Goal: Find specific page/section: Find specific page/section

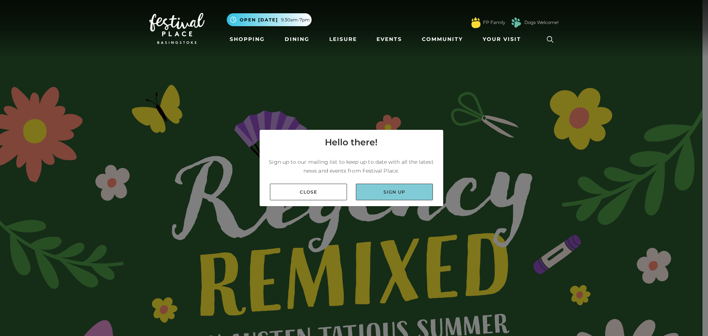
click at [393, 188] on link "Sign up" at bounding box center [394, 192] width 77 height 17
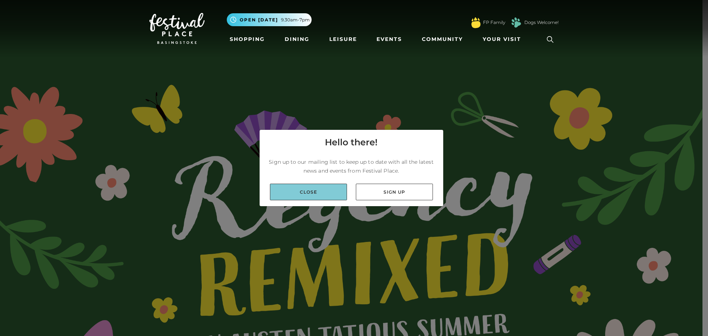
click at [312, 187] on link "Close" at bounding box center [308, 192] width 77 height 17
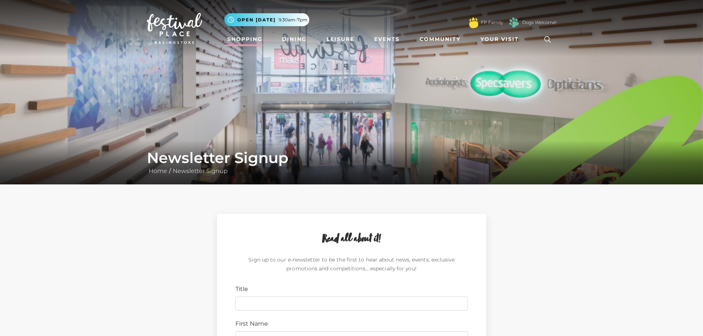
click at [250, 39] on link "Shopping" at bounding box center [244, 39] width 41 height 14
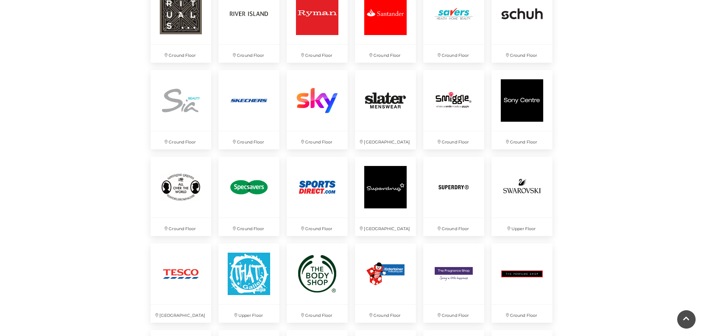
scroll to position [1660, 0]
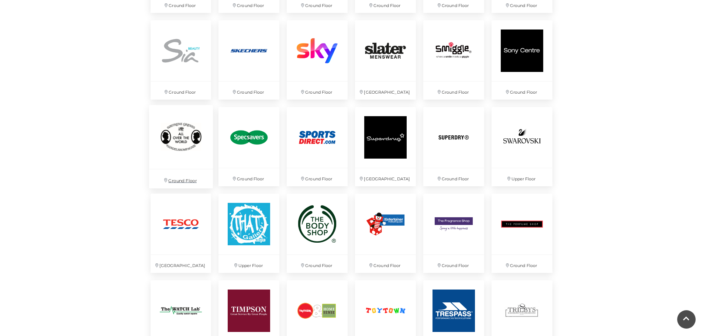
click at [180, 132] on img at bounding box center [181, 137] width 64 height 64
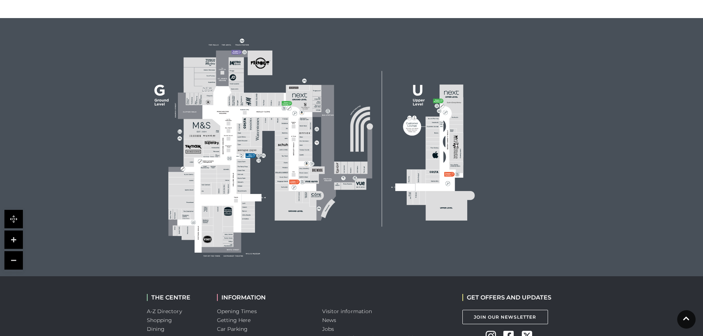
scroll to position [443, 0]
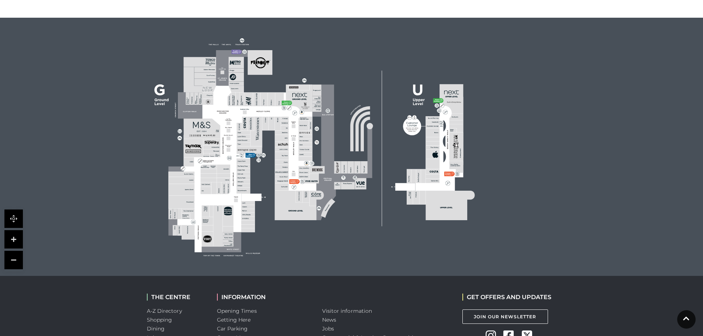
click at [235, 166] on polygon at bounding box center [243, 165] width 151 height 174
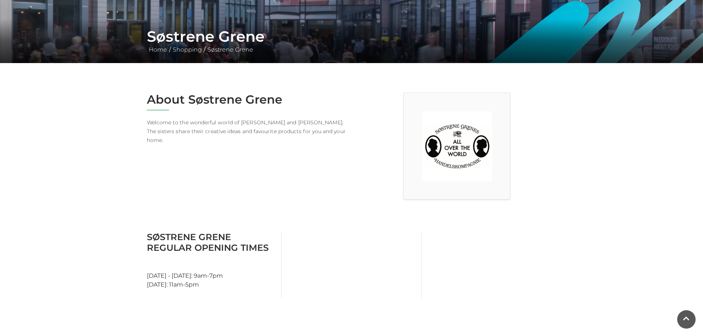
scroll to position [0, 0]
